Goal: Task Accomplishment & Management: Use online tool/utility

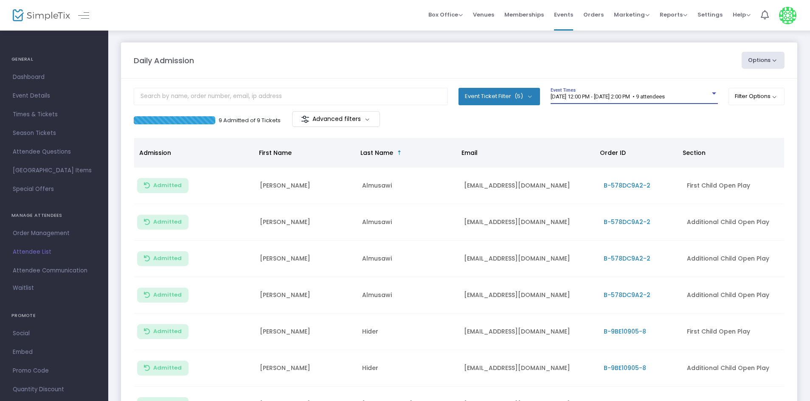
click at [628, 98] on span "[DATE] 12:00 PM - [DATE] 2:00 PM • 9 attendees" at bounding box center [607, 96] width 114 height 6
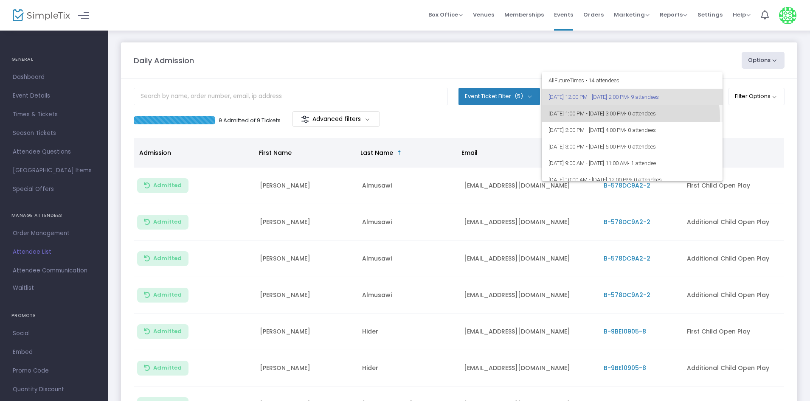
click at [630, 118] on span "[DATE] 1:00 PM - [DATE] 3:00 PM • 0 attendees" at bounding box center [631, 113] width 167 height 17
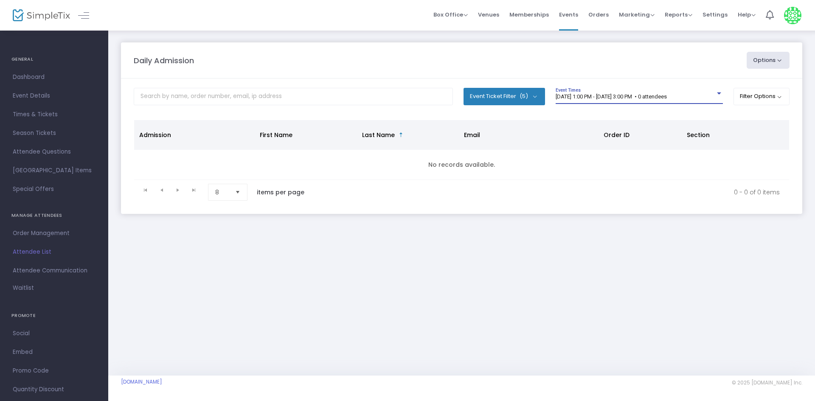
click at [647, 92] on div "8/14/2025 @ 1:00 PM - 8/14/2025 @ 3:00 PM • 0 attendees Event Times" at bounding box center [639, 96] width 167 height 16
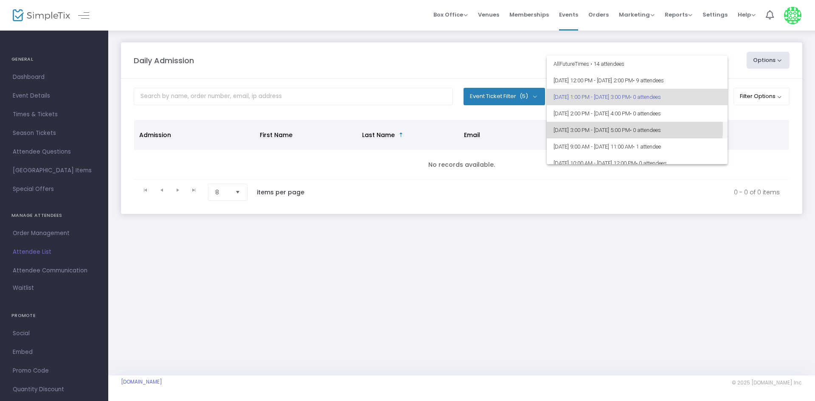
click at [610, 128] on span "8/14/2025 @ 3:00 PM - 8/14/2025 @ 5:00 PM • 0 attendees" at bounding box center [636, 130] width 167 height 17
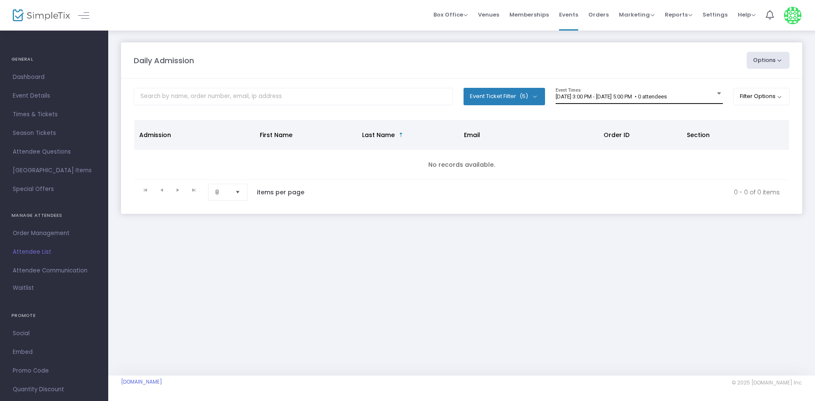
click at [595, 101] on div "8/14/2025 @ 3:00 PM - 8/14/2025 @ 5:00 PM • 0 attendees Event Times" at bounding box center [639, 96] width 167 height 16
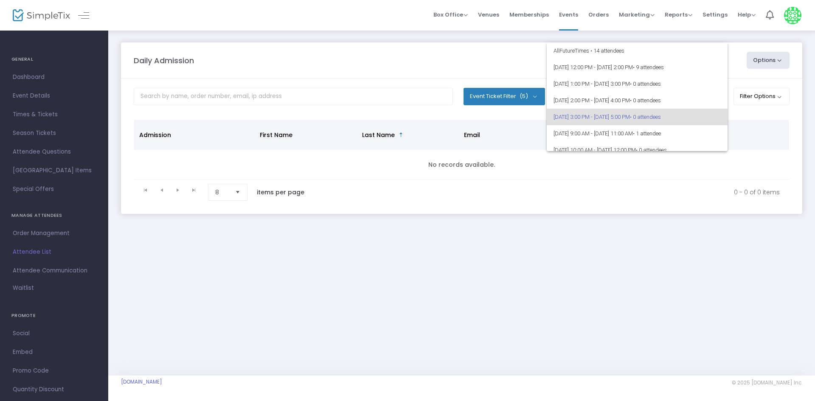
scroll to position [20, 0]
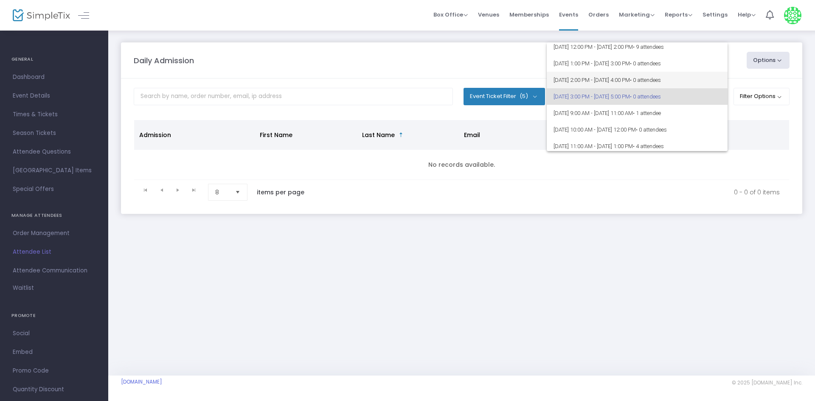
drag, startPoint x: 595, startPoint y: 101, endPoint x: 570, endPoint y: 79, distance: 33.1
click at [570, 79] on span "[DATE] 2:00 PM - [DATE] 4:00 PM • 0 attendees" at bounding box center [636, 80] width 167 height 17
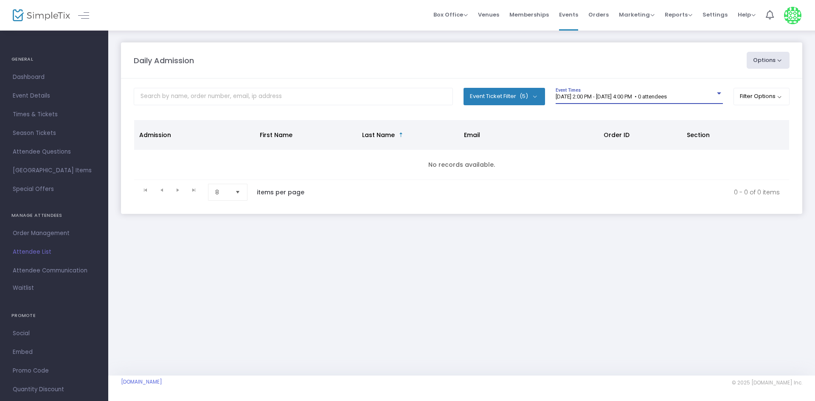
click at [565, 94] on span "[DATE] 2:00 PM - [DATE] 4:00 PM • 0 attendees" at bounding box center [611, 96] width 111 height 6
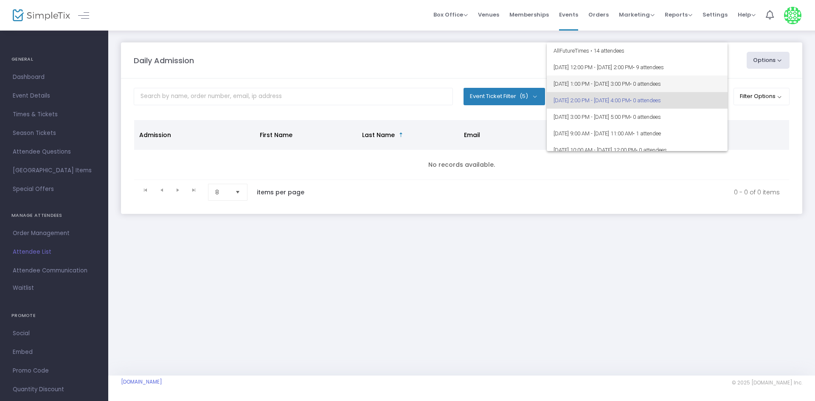
scroll to position [4, 0]
click at [572, 76] on span "[DATE] 1:00 PM - [DATE] 3:00 PM • 0 attendees" at bounding box center [636, 80] width 167 height 17
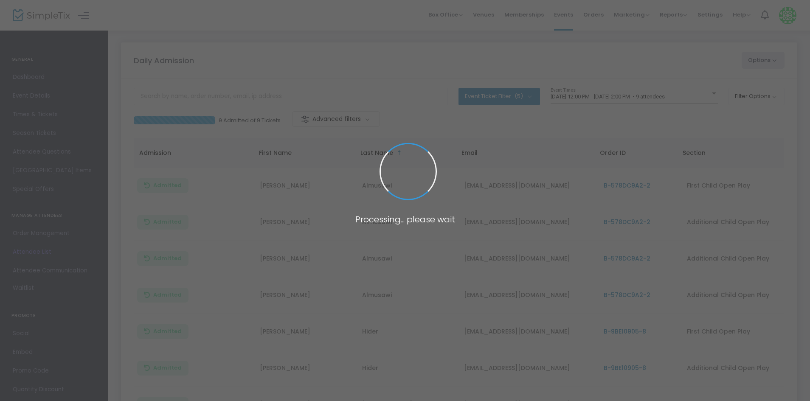
click at [618, 99] on body "Processing... please wait Box Office Sell Tickets Bookings Sell Season Pass Ven…" at bounding box center [405, 200] width 810 height 401
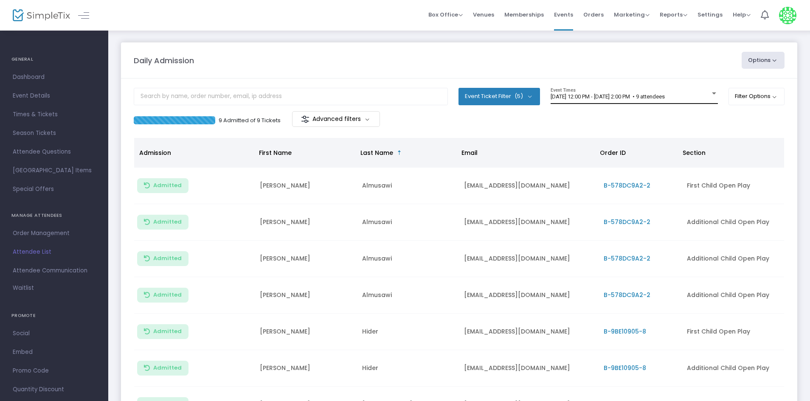
click at [572, 104] on div "8/14/2025 @ 12:00 PM - 8/14/2025 @ 2:00 PM • 9 attendees Event Times" at bounding box center [633, 96] width 167 height 16
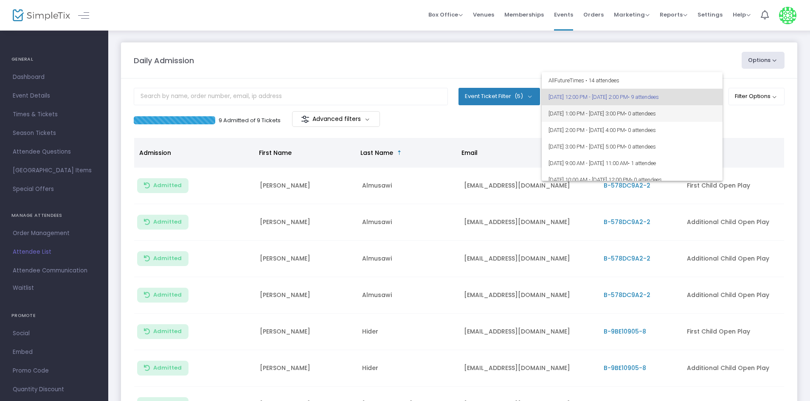
click at [656, 112] on span "• 0 attendees" at bounding box center [640, 113] width 31 height 6
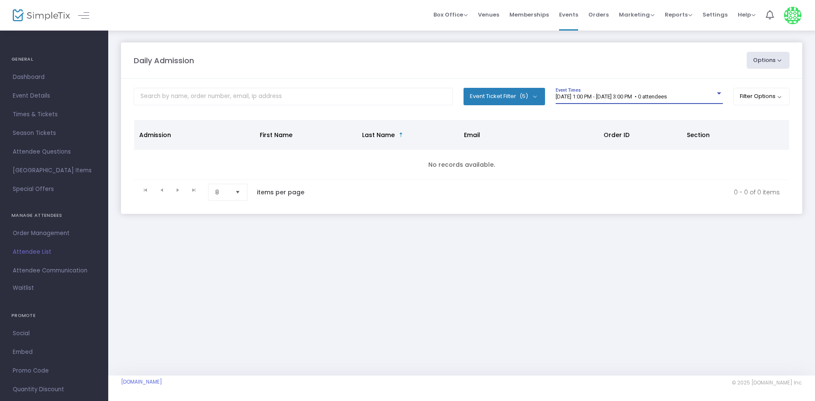
click at [651, 98] on span "[DATE] 1:00 PM - [DATE] 3:00 PM • 0 attendees" at bounding box center [611, 96] width 111 height 6
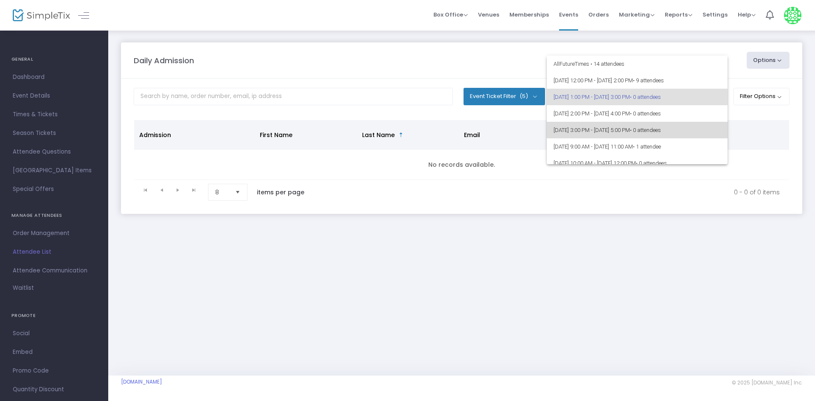
click at [642, 128] on span "8/14/2025 @ 3:00 PM - 8/14/2025 @ 5:00 PM • 0 attendees" at bounding box center [636, 130] width 167 height 17
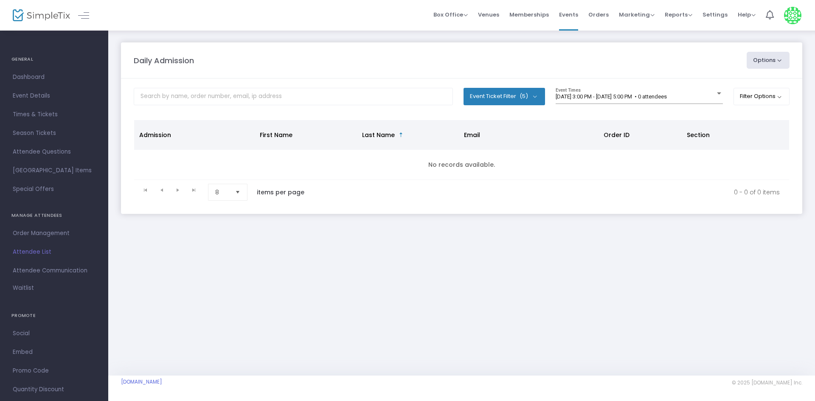
click at [601, 105] on div "8/14/2025 @ 3:00 PM - 8/14/2025 @ 5:00 PM • 0 attendees Event Times" at bounding box center [639, 99] width 167 height 23
click at [605, 97] on span "8/14/2025 @ 3:00 PM - 8/14/2025 @ 5:00 PM • 0 attendees" at bounding box center [611, 96] width 111 height 6
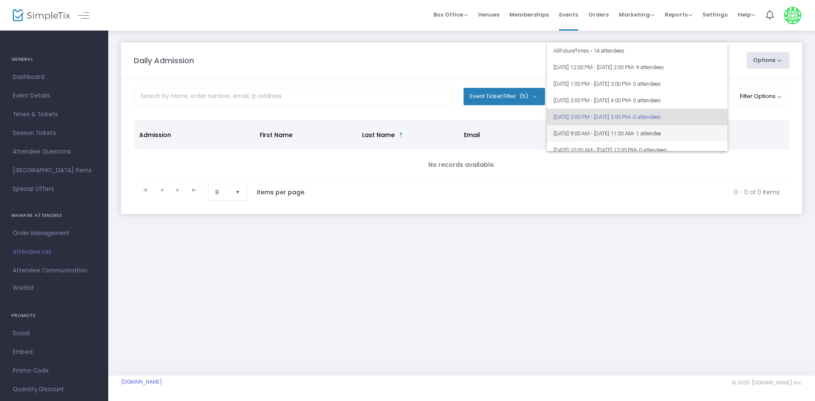
scroll to position [20, 0]
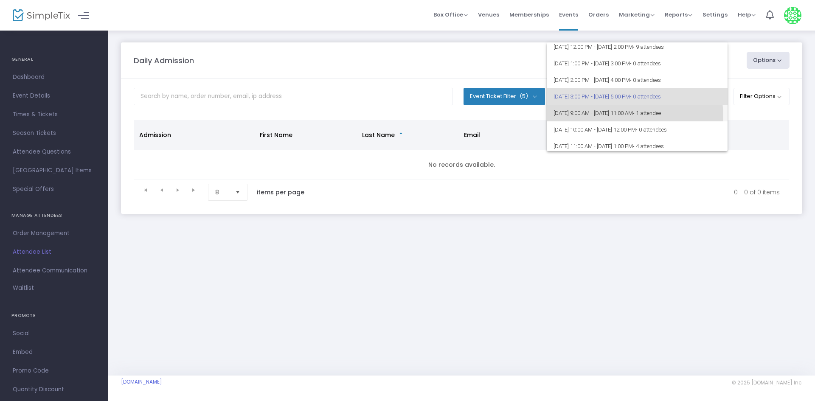
click at [627, 116] on span "8/15/2025 @ 9:00 AM - 8/15/2025 @ 11:00 AM • 1 attendee" at bounding box center [636, 113] width 167 height 17
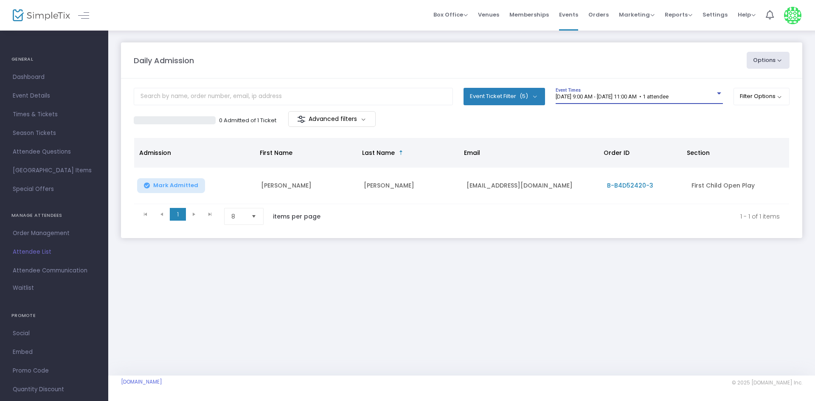
click at [606, 98] on span "8/15/2025 @ 9:00 AM - 8/15/2025 @ 11:00 AM • 1 attendee" at bounding box center [612, 96] width 113 height 6
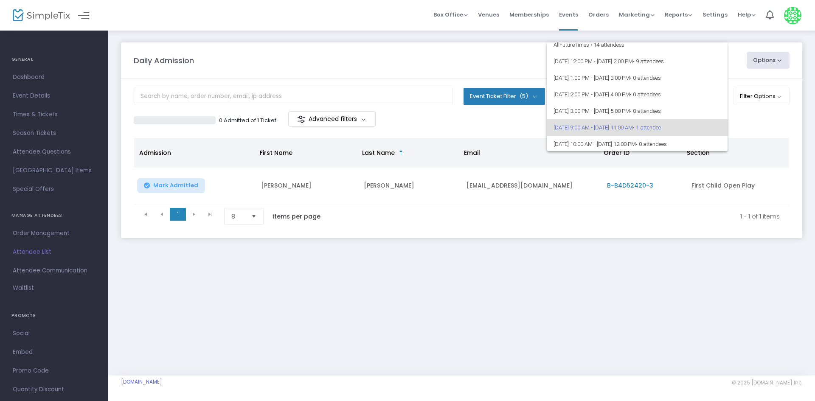
scroll to position [0, 0]
click at [691, 359] on div at bounding box center [407, 200] width 815 height 401
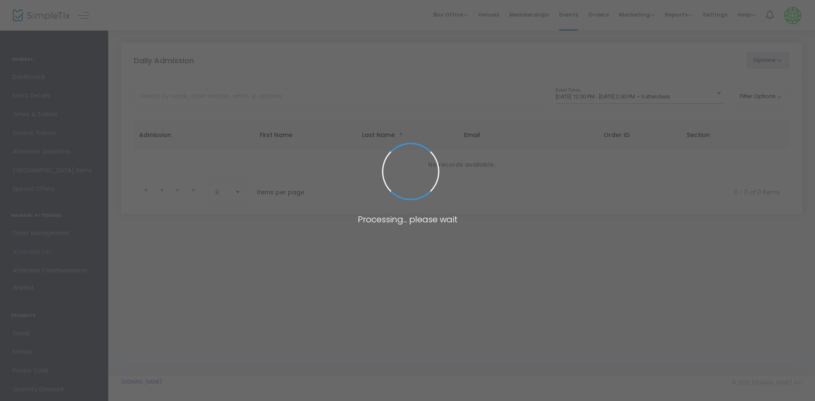
click at [612, 104] on span at bounding box center [407, 200] width 815 height 401
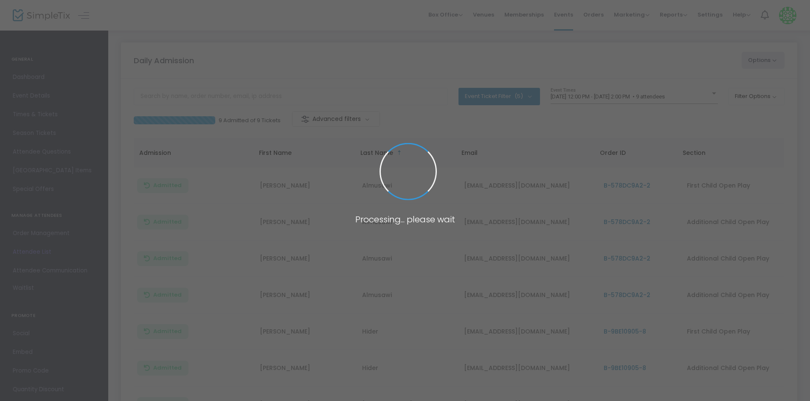
click at [613, 94] on span at bounding box center [405, 200] width 810 height 401
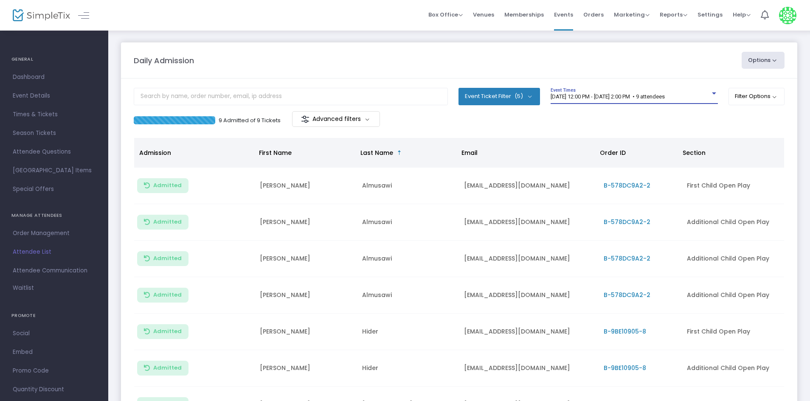
click at [613, 94] on span "[DATE] 12:00 PM - [DATE] 2:00 PM • 9 attendees" at bounding box center [607, 96] width 114 height 6
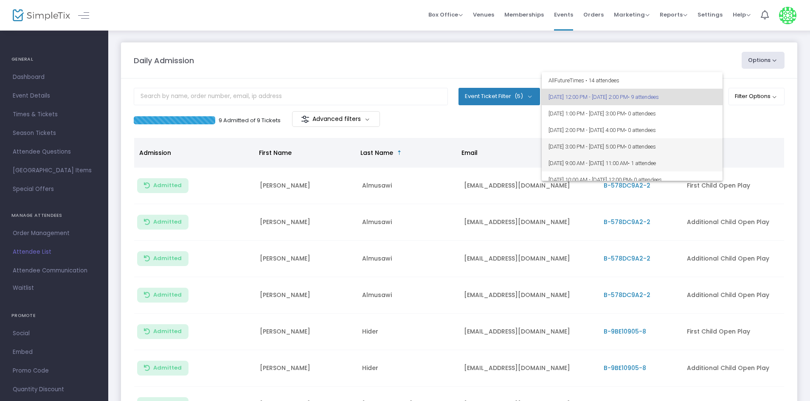
click at [586, 154] on div "All Future Times • 14 attendees 8/14/2025 @ 12:00 PM - 8/14/2025 @ 2:00 PM • 9 …" at bounding box center [632, 126] width 181 height 109
click at [629, 142] on span "[DATE] 3:00 PM - [DATE] 5:00 PM • 0 attendees" at bounding box center [631, 146] width 167 height 17
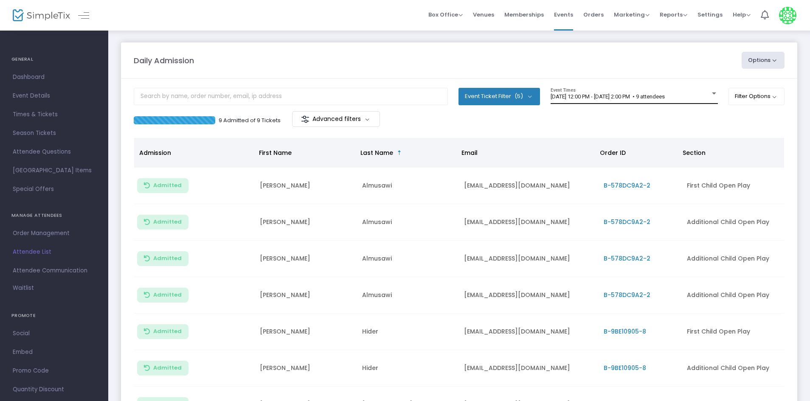
click at [693, 90] on div "[DATE] 12:00 PM - [DATE] 2:00 PM • 9 attendees Event Times" at bounding box center [633, 96] width 167 height 16
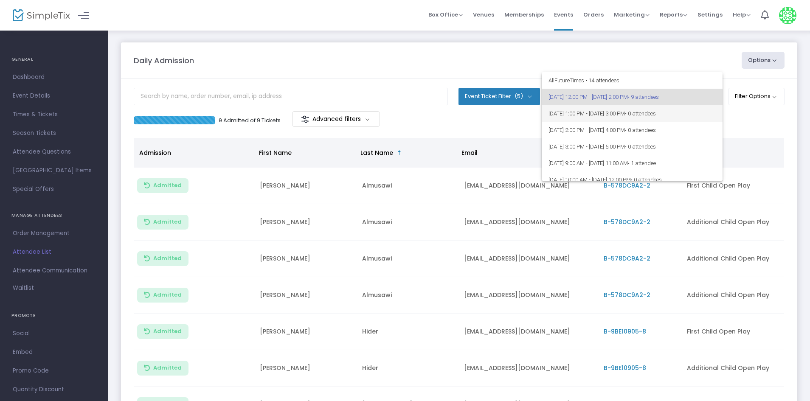
click at [656, 112] on span "• 0 attendees" at bounding box center [640, 113] width 31 height 6
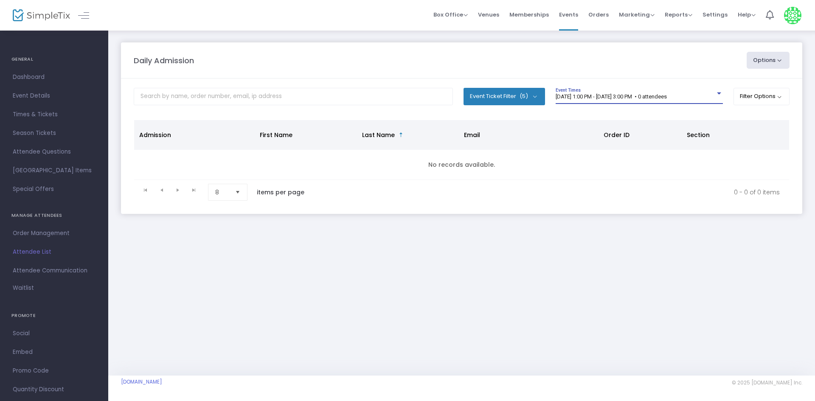
click at [667, 96] on span "[DATE] 1:00 PM - [DATE] 3:00 PM • 0 attendees" at bounding box center [611, 96] width 111 height 6
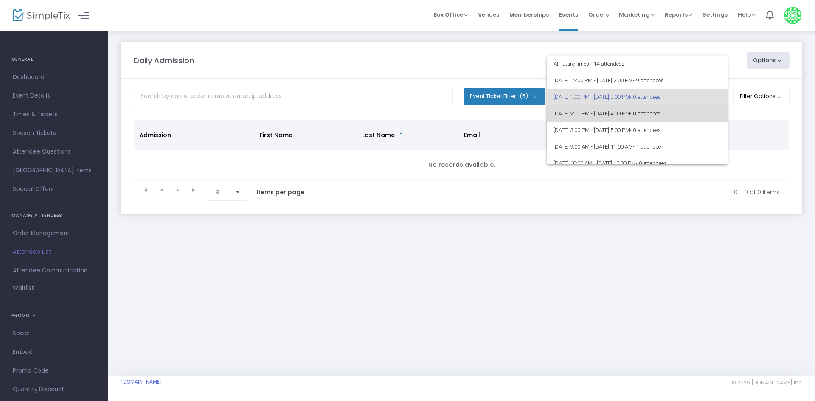
click at [680, 109] on span "[DATE] 2:00 PM - [DATE] 4:00 PM • 0 attendees" at bounding box center [636, 113] width 167 height 17
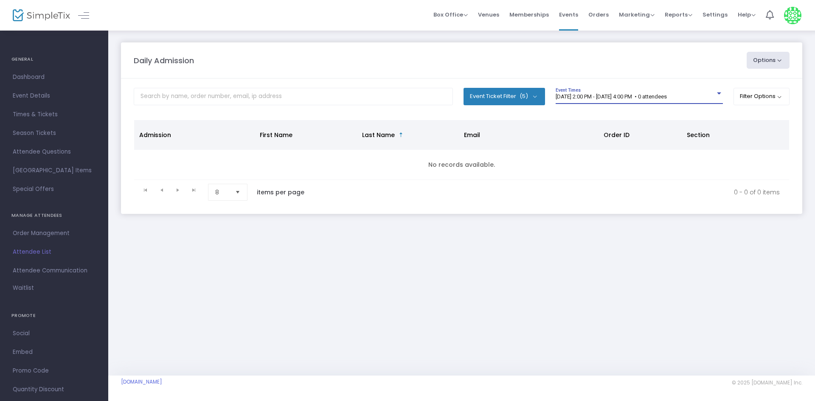
click at [667, 97] on span "[DATE] 2:00 PM - [DATE] 4:00 PM • 0 attendees" at bounding box center [611, 96] width 111 height 6
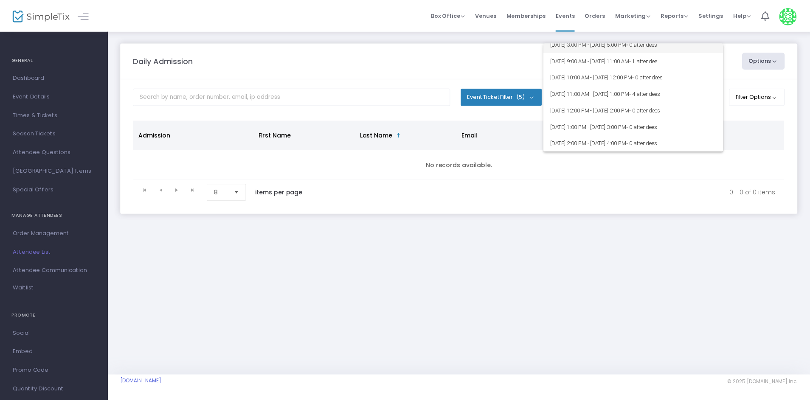
scroll to position [46, 0]
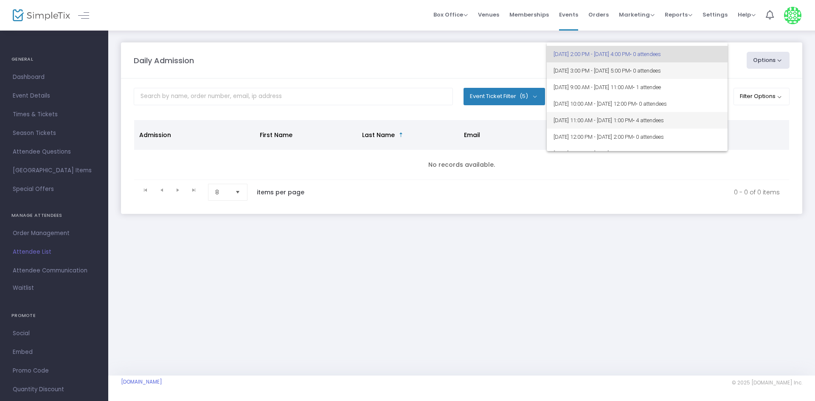
click at [664, 119] on span "• 4 attendees" at bounding box center [648, 120] width 31 height 6
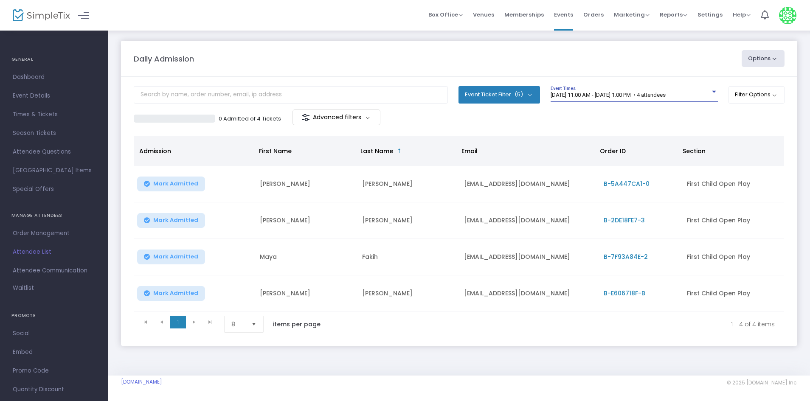
scroll to position [0, 0]
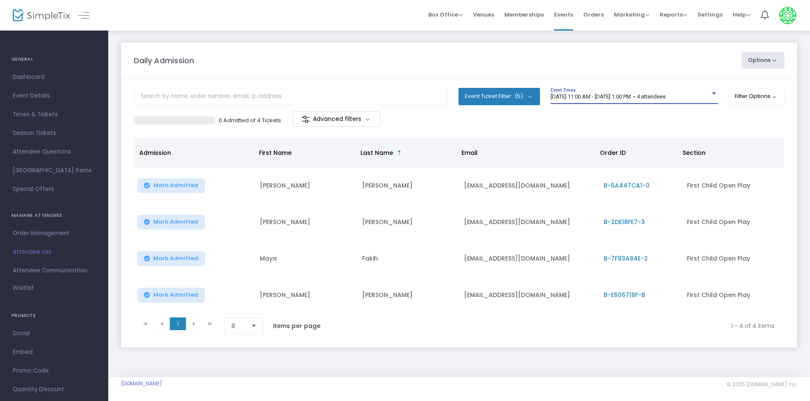
click at [589, 95] on span "8/15/2025 @ 11:00 AM - 8/15/2025 @ 1:00 PM • 4 attendees" at bounding box center [607, 96] width 115 height 6
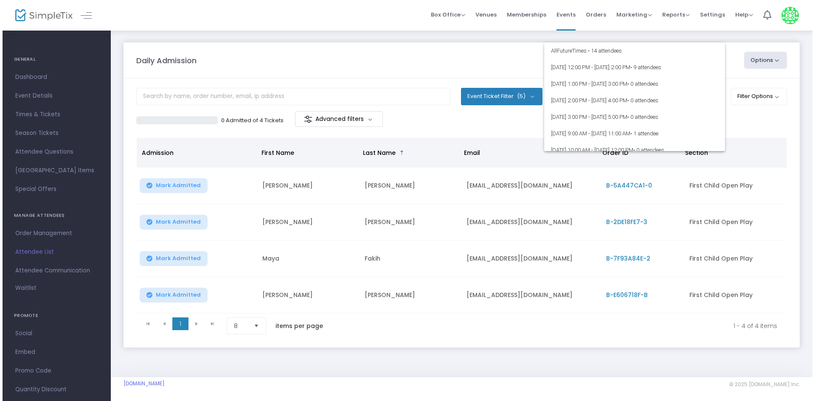
scroll to position [70, 0]
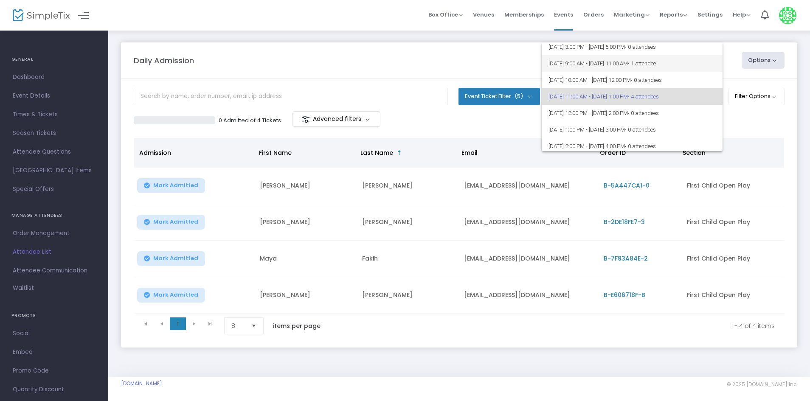
click at [619, 67] on span "8/15/2025 @ 9:00 AM - 8/15/2025 @ 11:00 AM • 1 attendee" at bounding box center [631, 63] width 167 height 17
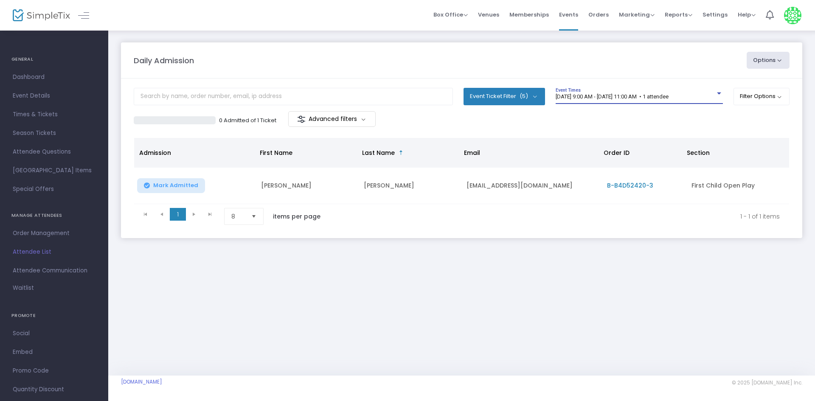
click at [594, 95] on span "8/15/2025 @ 9:00 AM - 8/15/2025 @ 11:00 AM • 1 attendee" at bounding box center [612, 96] width 113 height 6
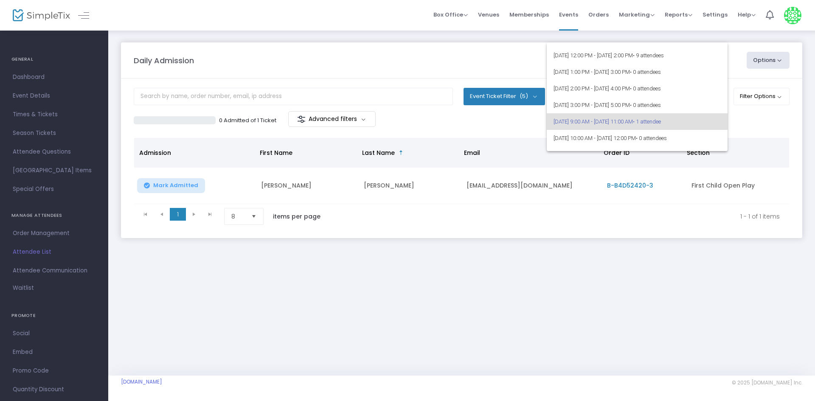
scroll to position [0, 0]
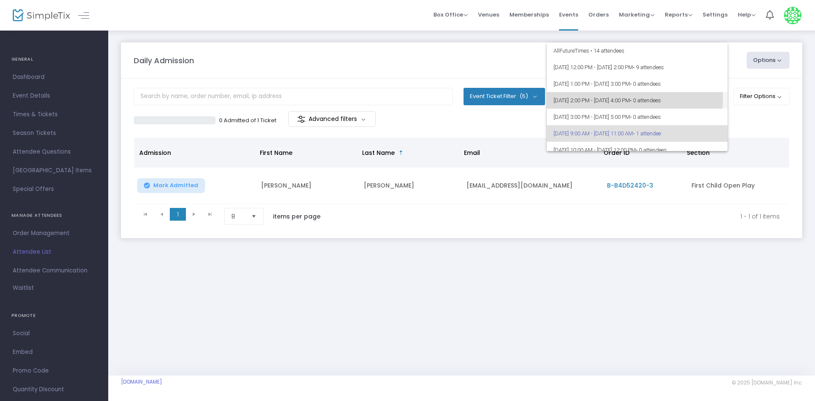
click at [619, 98] on span "[DATE] 2:00 PM - [DATE] 4:00 PM • 0 attendees" at bounding box center [636, 100] width 167 height 17
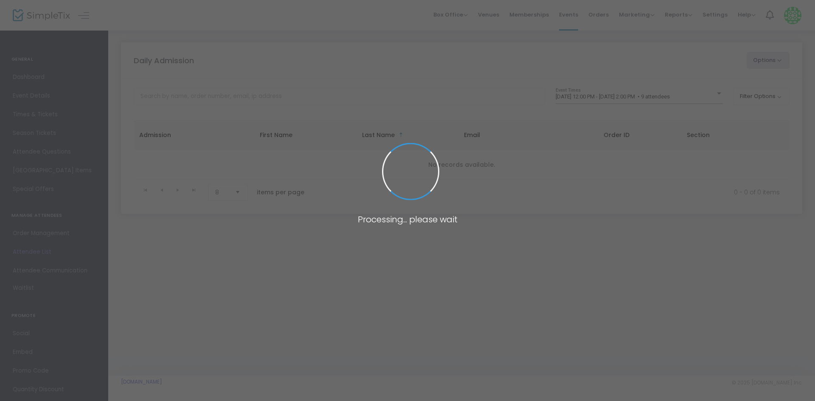
click at [707, 90] on span at bounding box center [407, 200] width 815 height 401
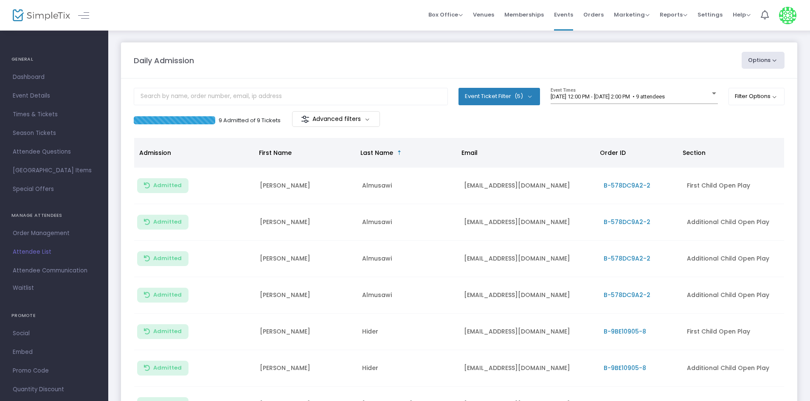
click at [699, 95] on div "[DATE] 12:00 PM - [DATE] 2:00 PM • 9 attendees" at bounding box center [630, 97] width 160 height 6
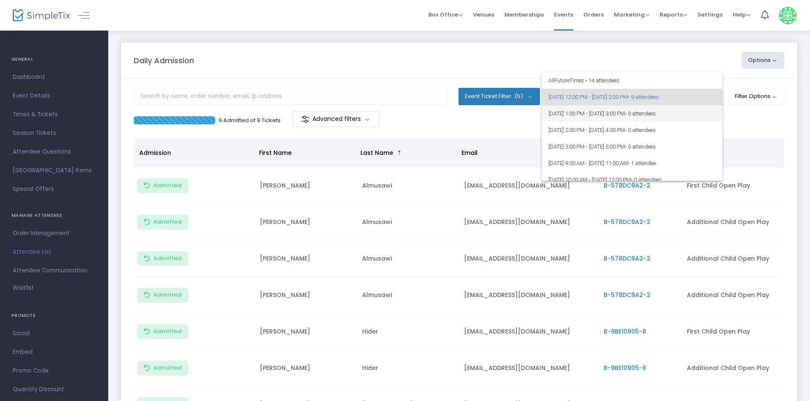
click at [680, 108] on span "[DATE] 1:00 PM - [DATE] 3:00 PM • 0 attendees" at bounding box center [631, 113] width 167 height 17
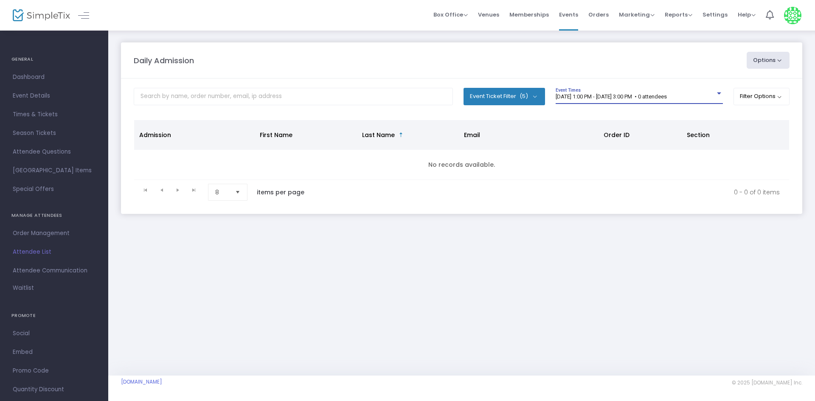
click at [667, 95] on span "[DATE] 1:00 PM - [DATE] 3:00 PM • 0 attendees" at bounding box center [611, 96] width 111 height 6
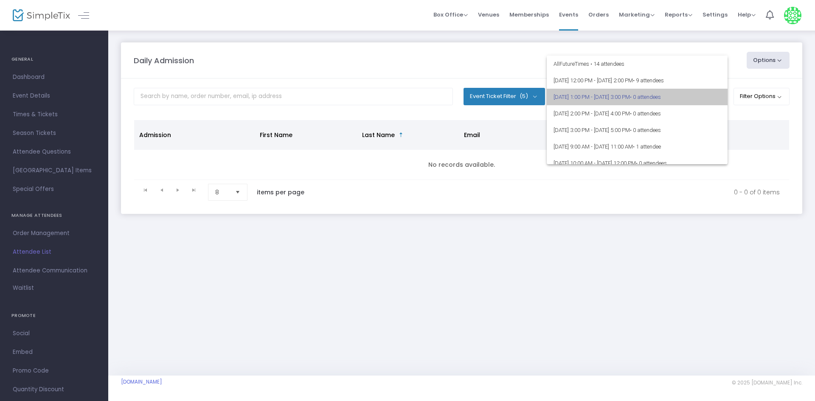
click at [661, 99] on span "• 0 attendees" at bounding box center [645, 97] width 31 height 6
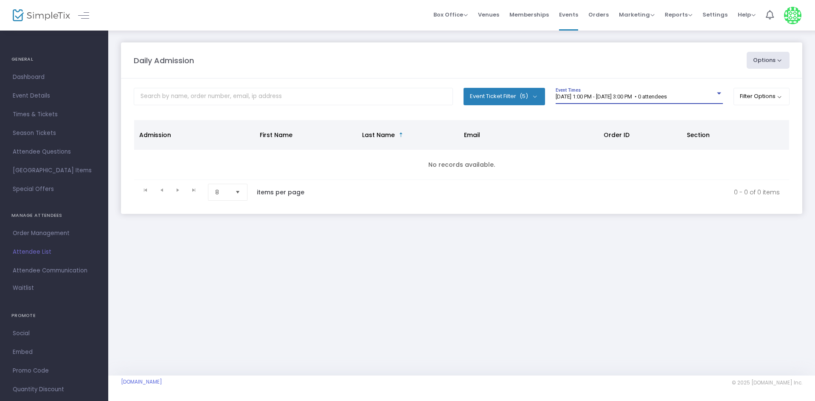
click at [667, 99] on span "[DATE] 1:00 PM - [DATE] 3:00 PM • 0 attendees" at bounding box center [611, 96] width 111 height 6
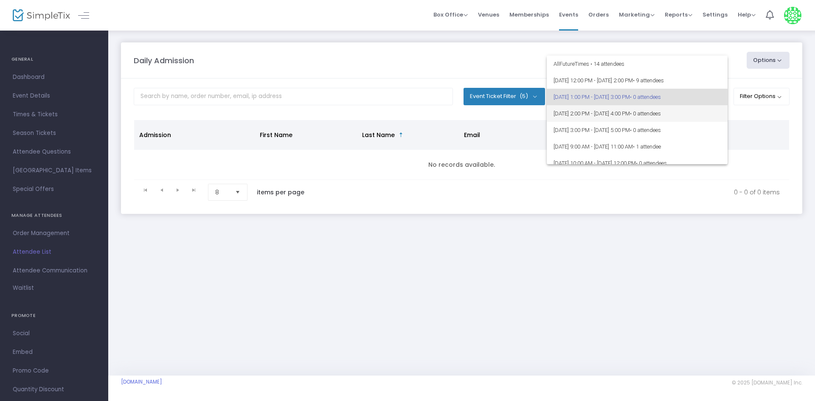
click at [652, 118] on span "[DATE] 2:00 PM - [DATE] 4:00 PM • 0 attendees" at bounding box center [636, 113] width 167 height 17
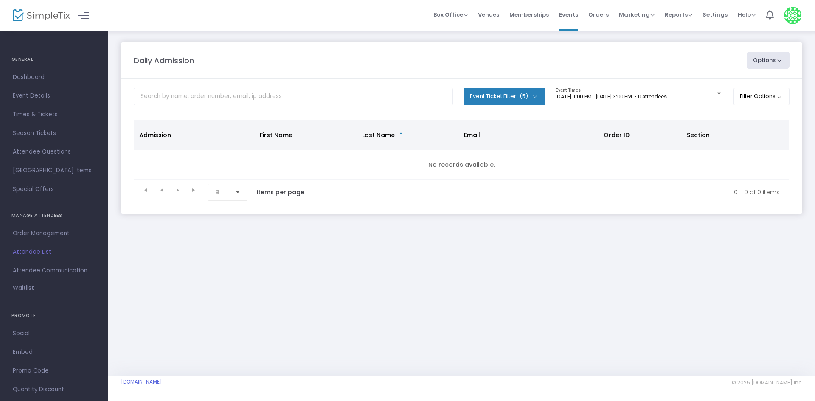
click at [667, 99] on span "[DATE] 1:00 PM - [DATE] 3:00 PM • 0 attendees" at bounding box center [611, 96] width 111 height 6
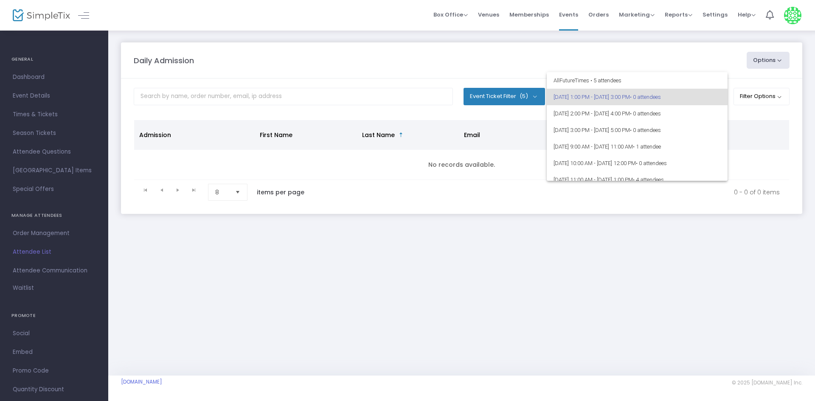
click at [661, 99] on span "• 0 attendees" at bounding box center [645, 97] width 31 height 6
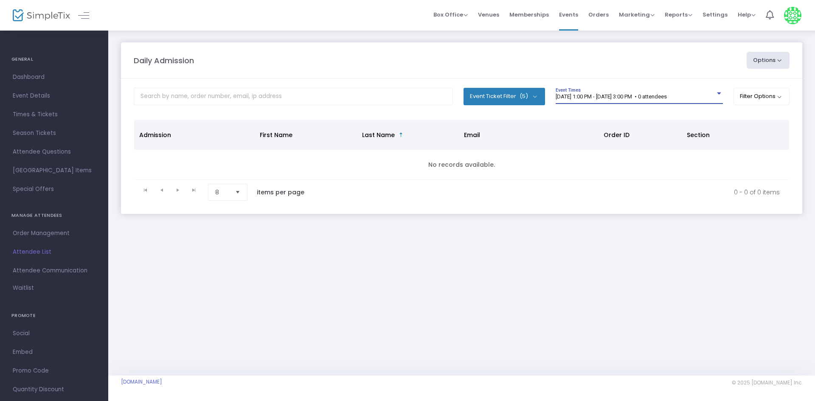
click at [667, 99] on span "[DATE] 1:00 PM - [DATE] 3:00 PM • 0 attendees" at bounding box center [611, 96] width 111 height 6
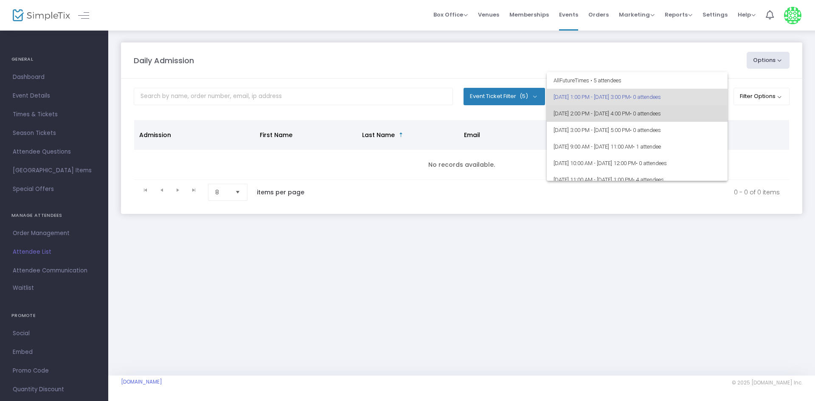
click at [661, 115] on span "• 0 attendees" at bounding box center [645, 113] width 31 height 6
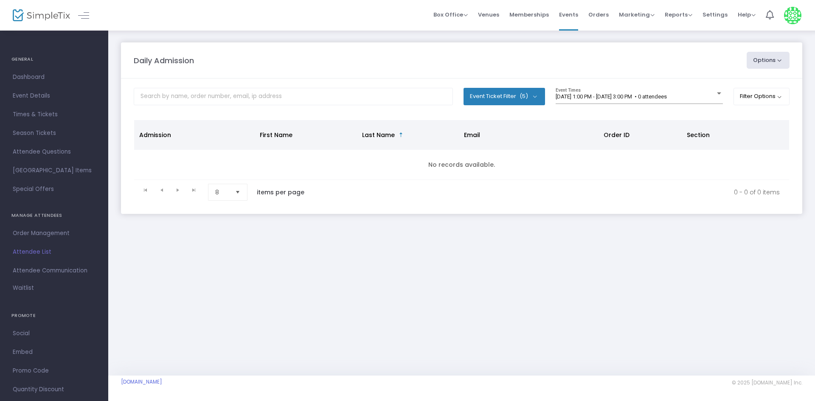
click at [670, 107] on div "[DATE] 1:00 PM - [DATE] 3:00 PM • 0 attendees Event Times" at bounding box center [639, 99] width 167 height 23
click at [672, 100] on div "[DATE] 1:00 PM - [DATE] 3:00 PM • 0 attendees Event Times" at bounding box center [639, 96] width 167 height 16
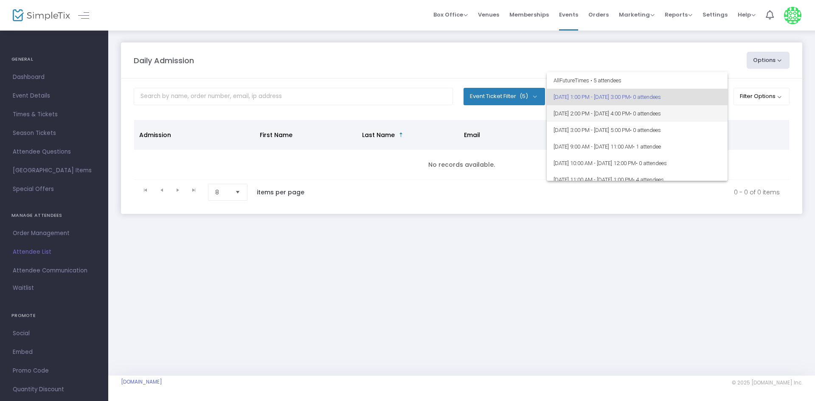
click at [661, 116] on span "• 0 attendees" at bounding box center [645, 113] width 31 height 6
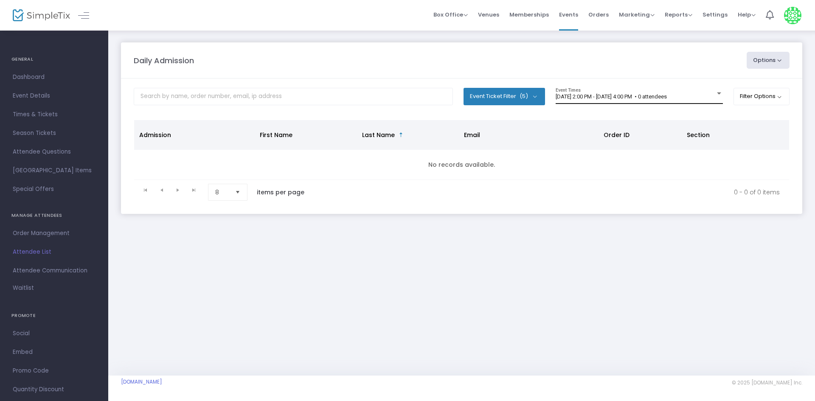
click at [695, 103] on div "[DATE] 2:00 PM - [DATE] 4:00 PM • 0 attendees Event Times" at bounding box center [639, 96] width 167 height 16
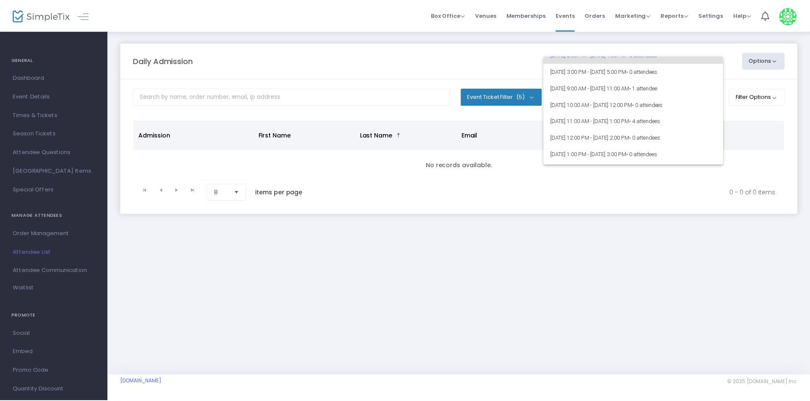
scroll to position [85, 0]
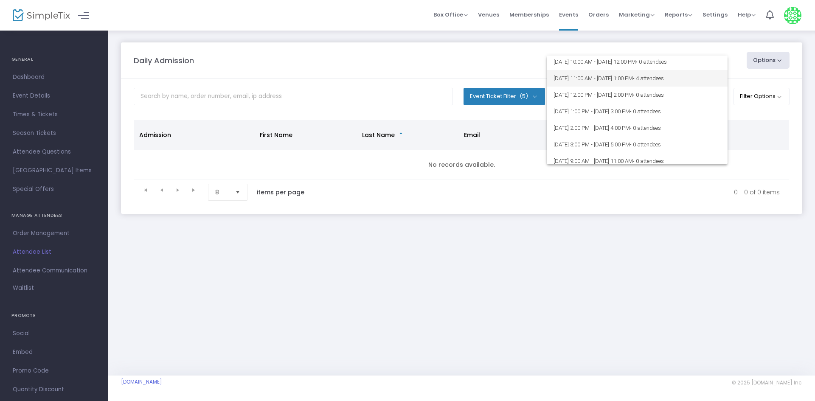
click at [670, 85] on span "8/15/2025 @ 11:00 AM - 8/15/2025 @ 1:00 PM • 4 attendees" at bounding box center [636, 78] width 167 height 17
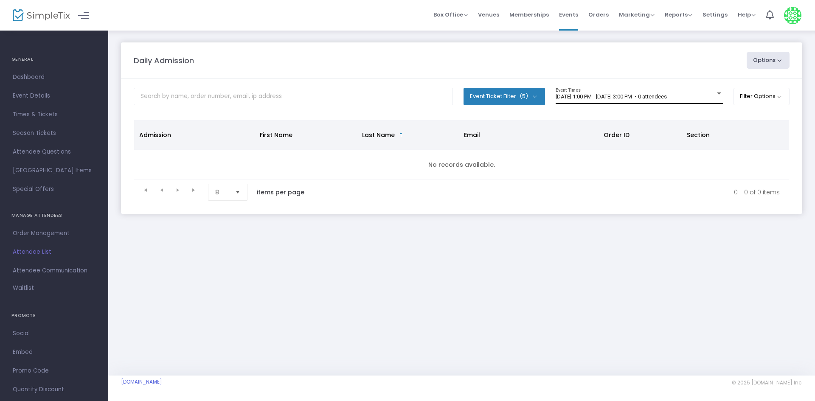
click at [615, 100] on div "[DATE] 1:00 PM - [DATE] 3:00 PM • 0 attendees" at bounding box center [636, 97] width 160 height 6
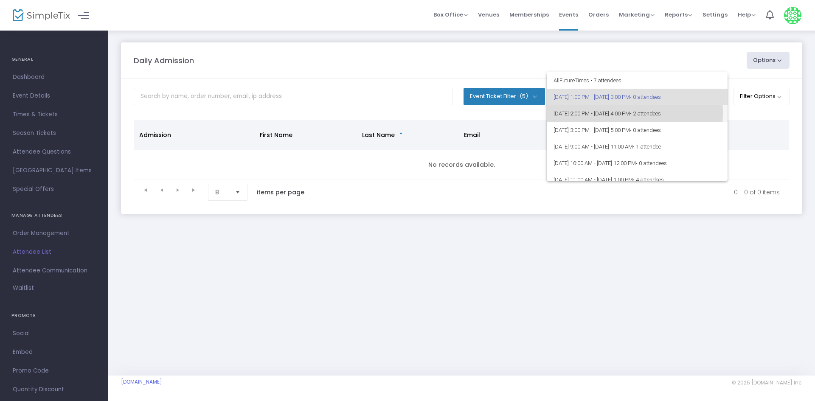
click at [615, 113] on span "[DATE] 2:00 PM - [DATE] 4:00 PM • 2 attendees" at bounding box center [636, 113] width 167 height 17
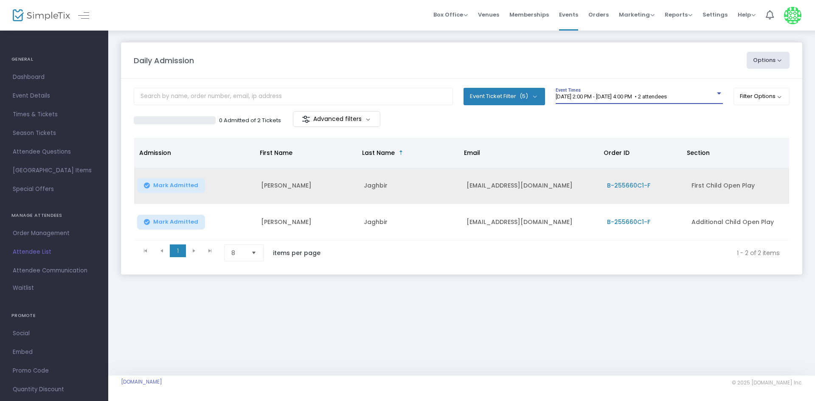
click at [159, 186] on span "Mark Admitted" at bounding box center [175, 185] width 45 height 7
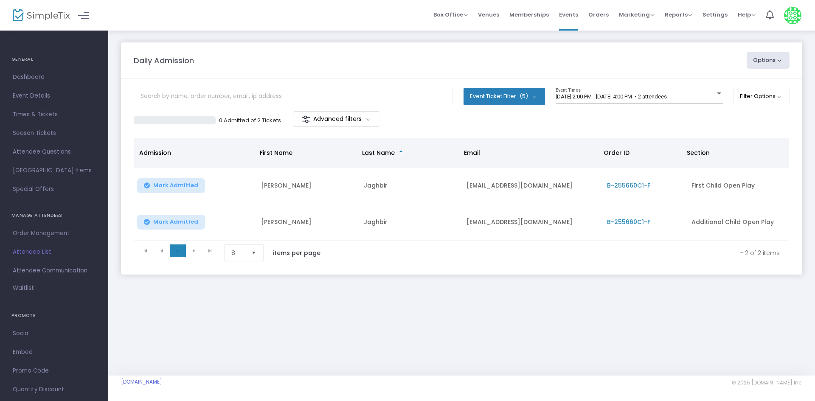
click at [165, 220] on span "Mark Admitted" at bounding box center [175, 222] width 45 height 7
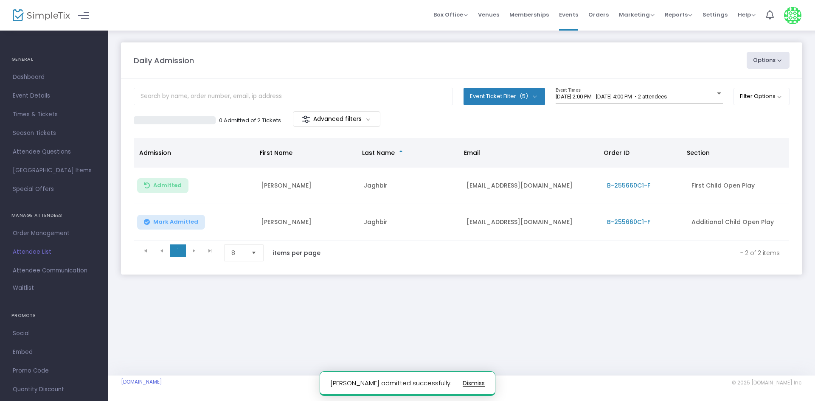
click at [169, 219] on span "Mark Admitted" at bounding box center [175, 222] width 45 height 7
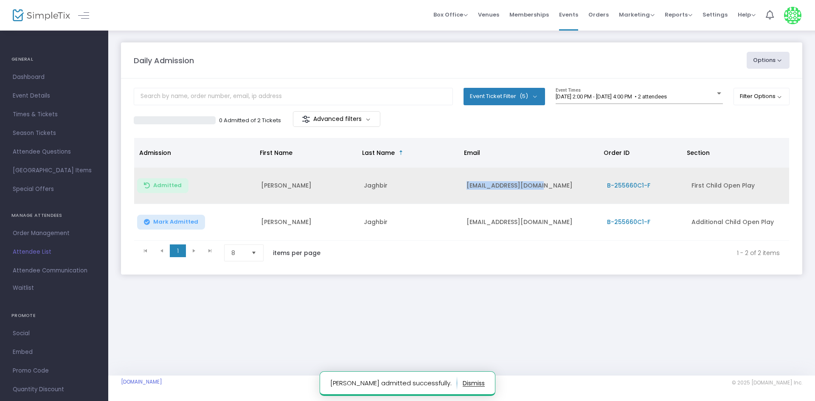
drag, startPoint x: 550, startPoint y: 188, endPoint x: 447, endPoint y: 183, distance: 103.7
click at [447, 183] on tr "Admitted Ibrahim Jaghbir laynak_91@hotmail.com B-255660C1-F First Child Open Pl…" at bounding box center [461, 186] width 655 height 36
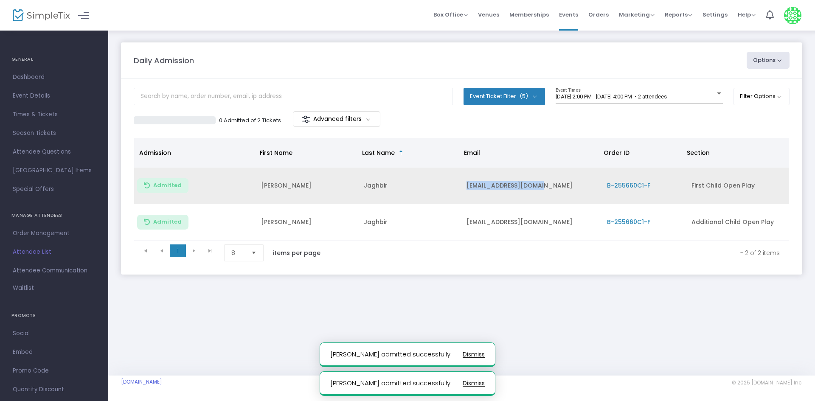
copy tr "[EMAIL_ADDRESS][DOMAIN_NAME]"
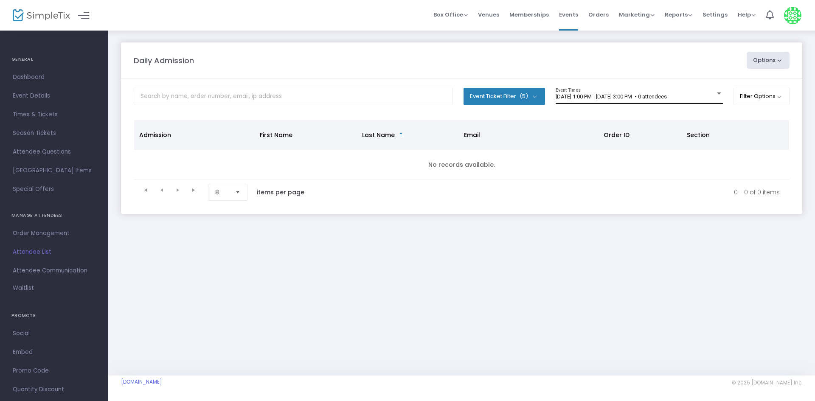
click at [590, 92] on div "[DATE] 1:00 PM - [DATE] 3:00 PM • 0 attendees Event Times" at bounding box center [639, 96] width 167 height 16
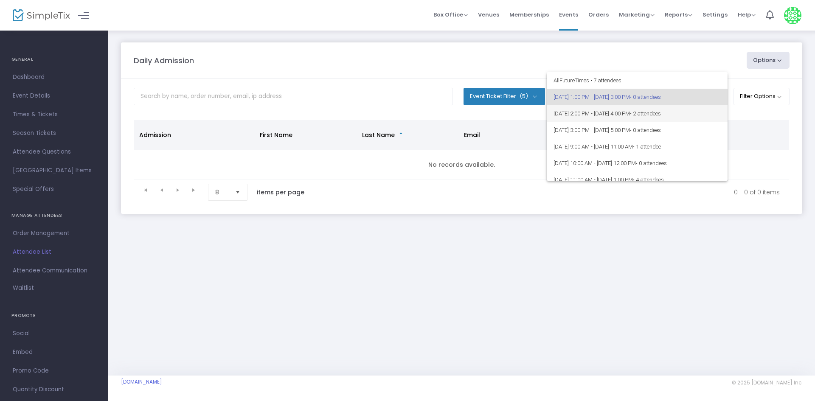
click at [593, 108] on span "[DATE] 2:00 PM - [DATE] 4:00 PM • 2 attendees" at bounding box center [636, 113] width 167 height 17
